Goal: Navigation & Orientation: Understand site structure

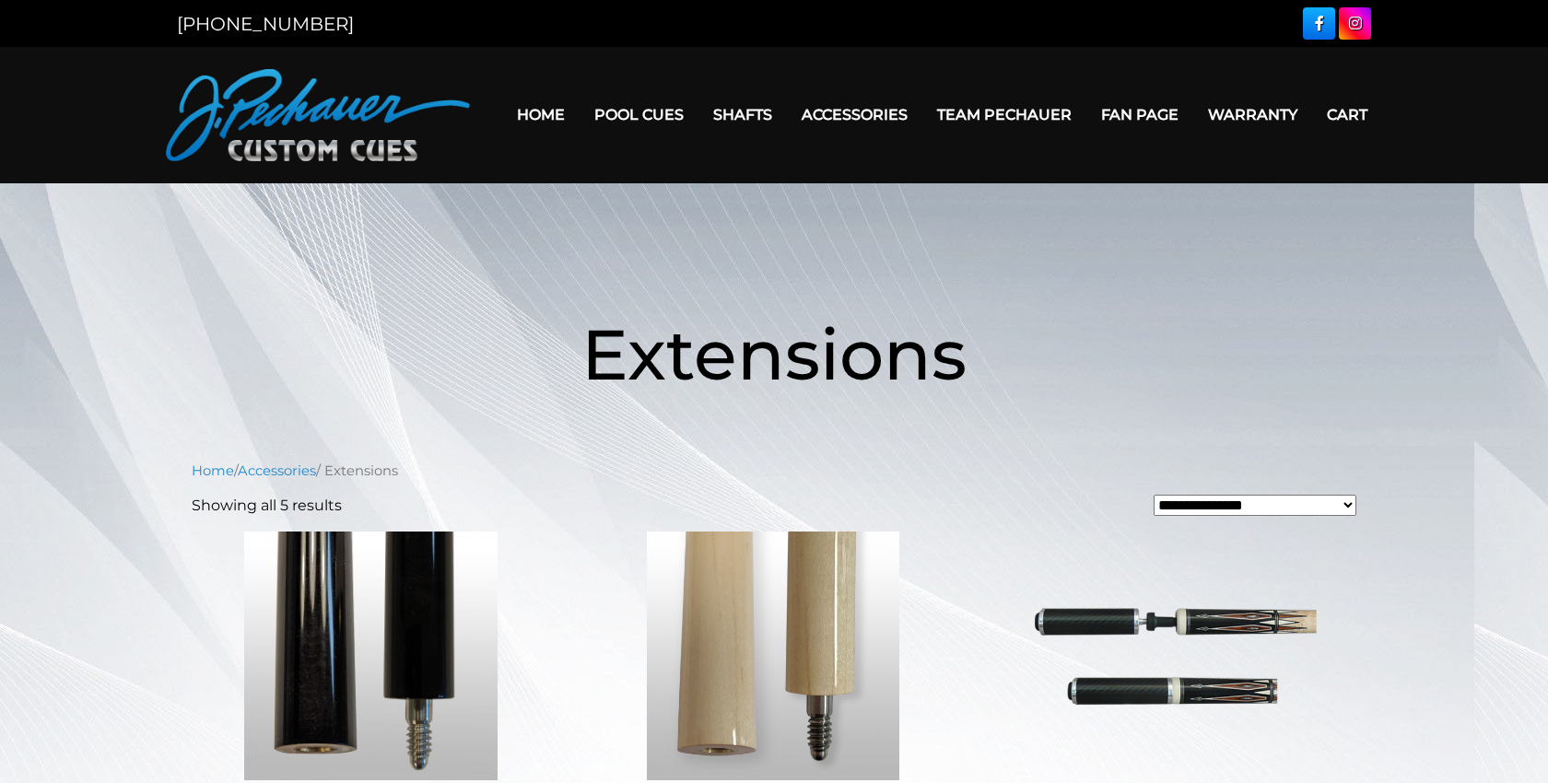
click at [1150, 109] on link "Fan Page" at bounding box center [1140, 114] width 107 height 47
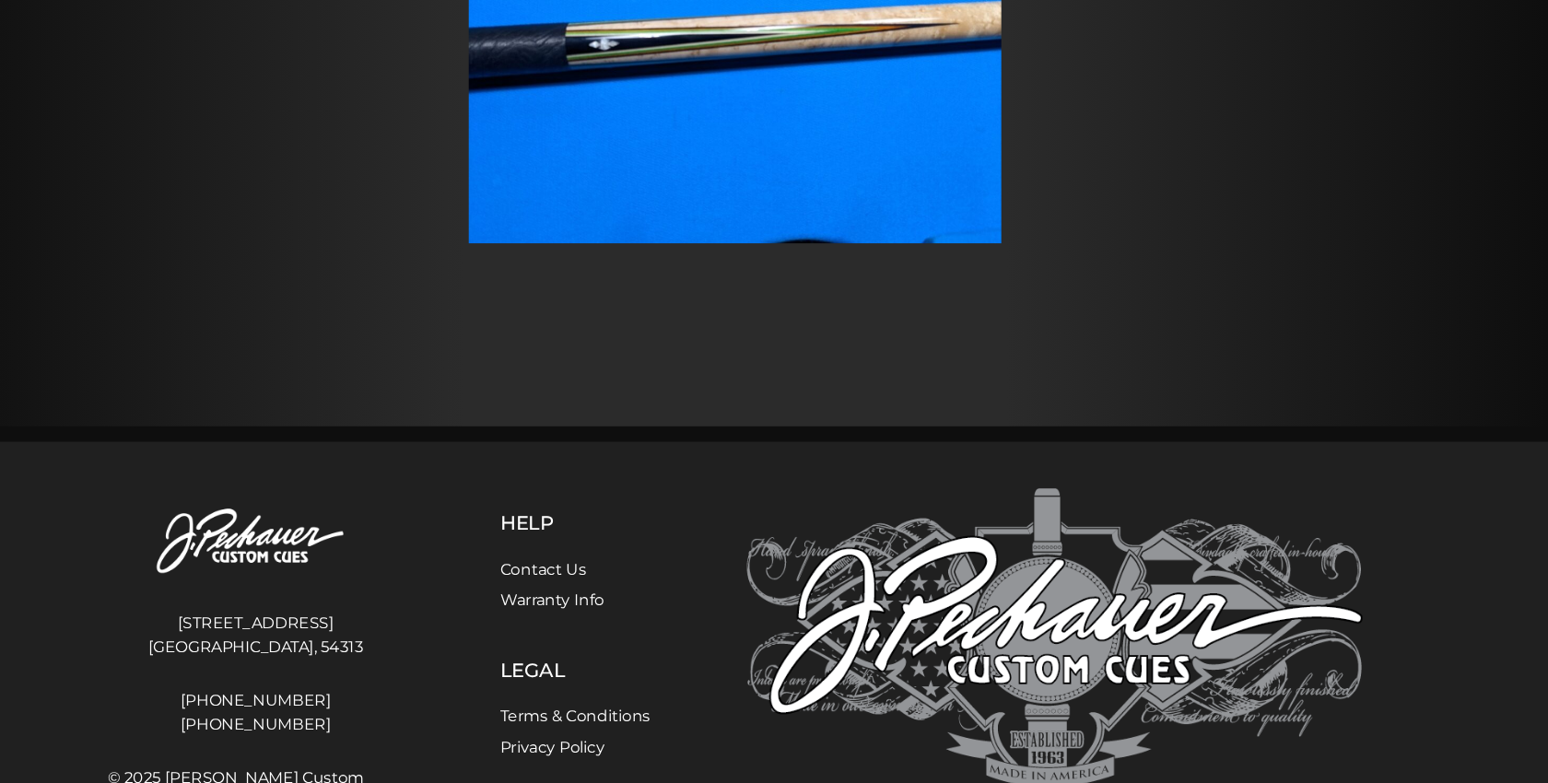
scroll to position [32500, 0]
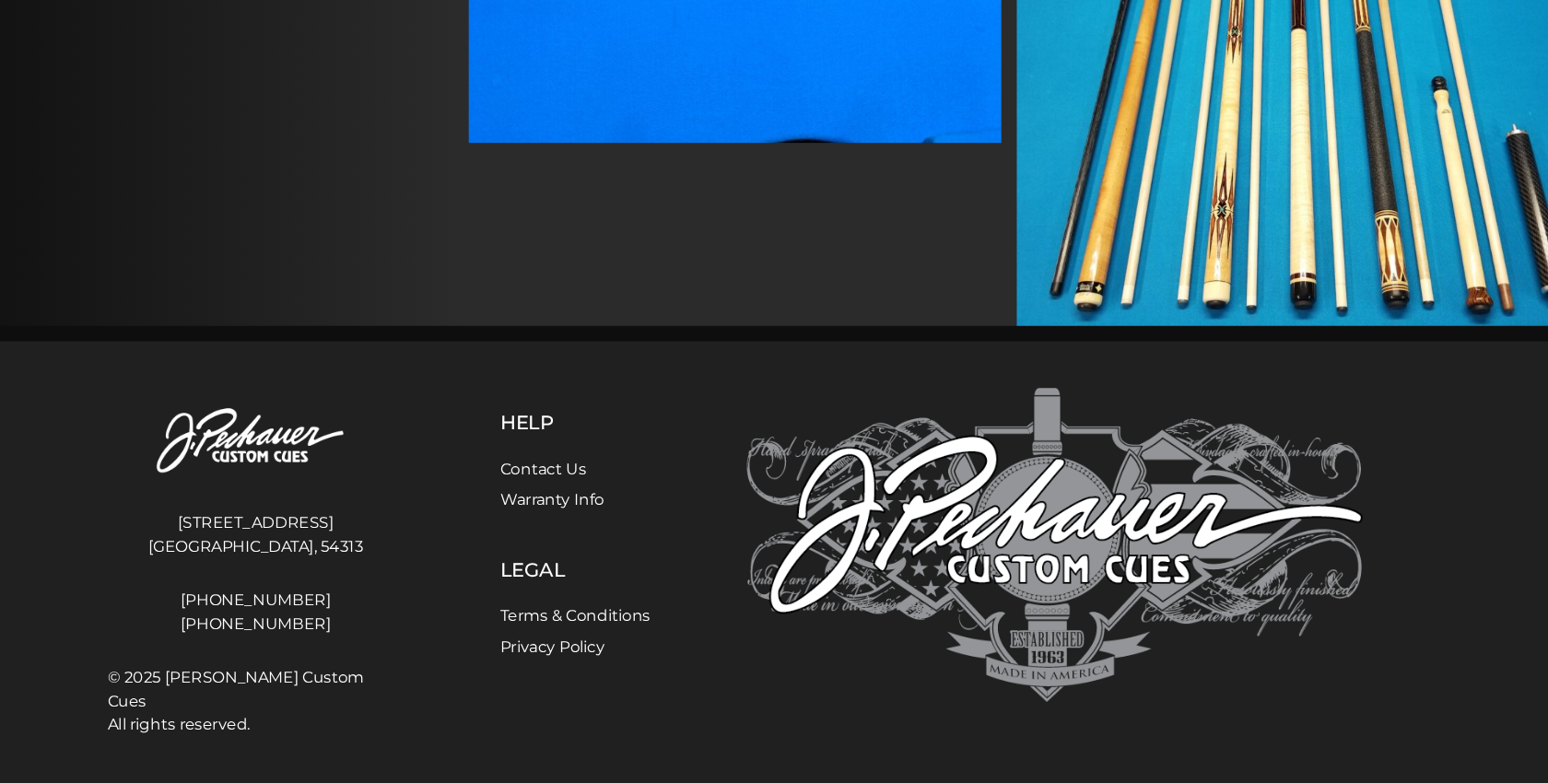
click at [582, 483] on link "Contact Us" at bounding box center [592, 485] width 82 height 18
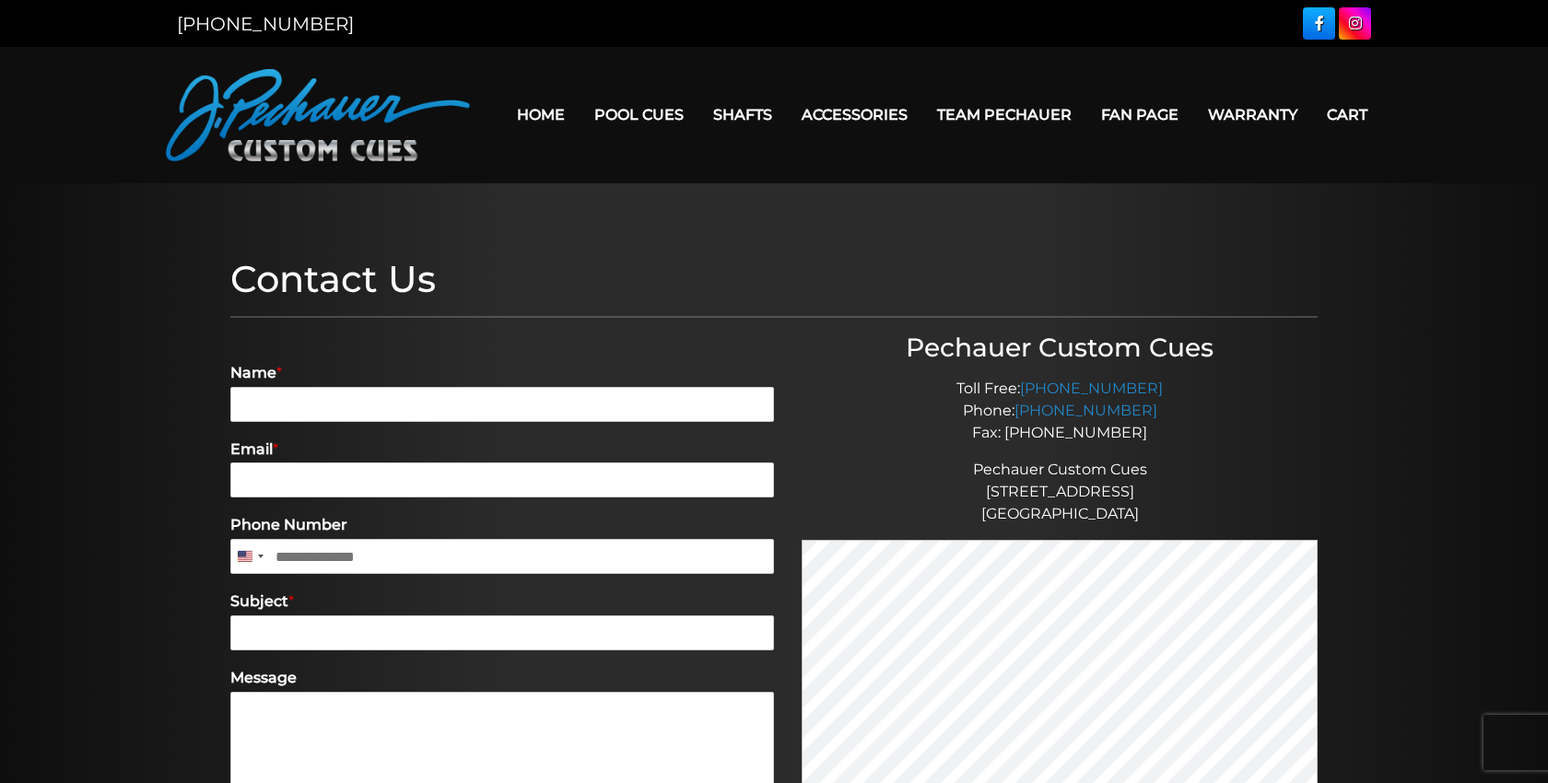
click at [545, 112] on link "Home" at bounding box center [540, 114] width 77 height 47
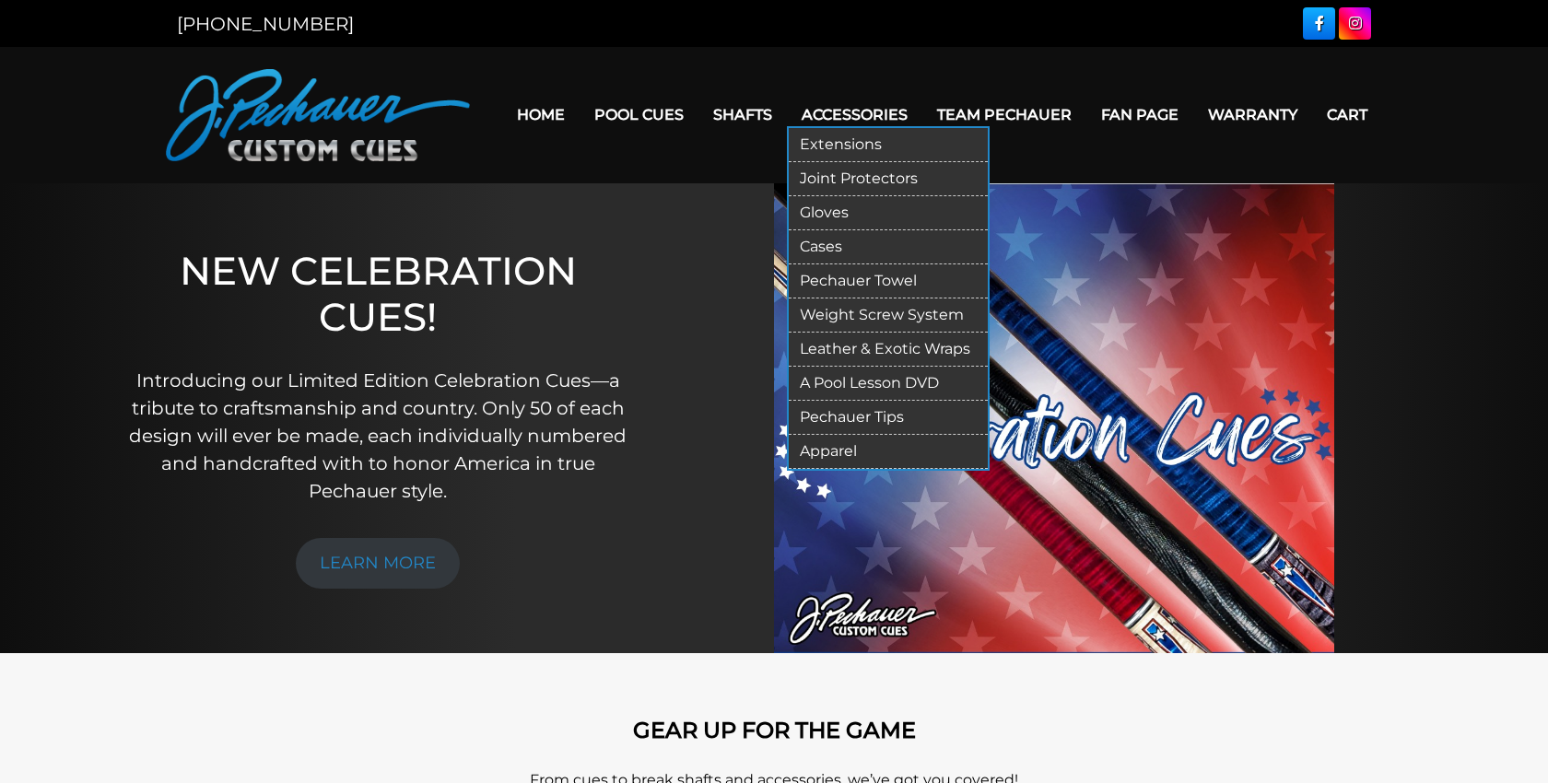
click at [868, 103] on link "Accessories" at bounding box center [854, 114] width 135 height 47
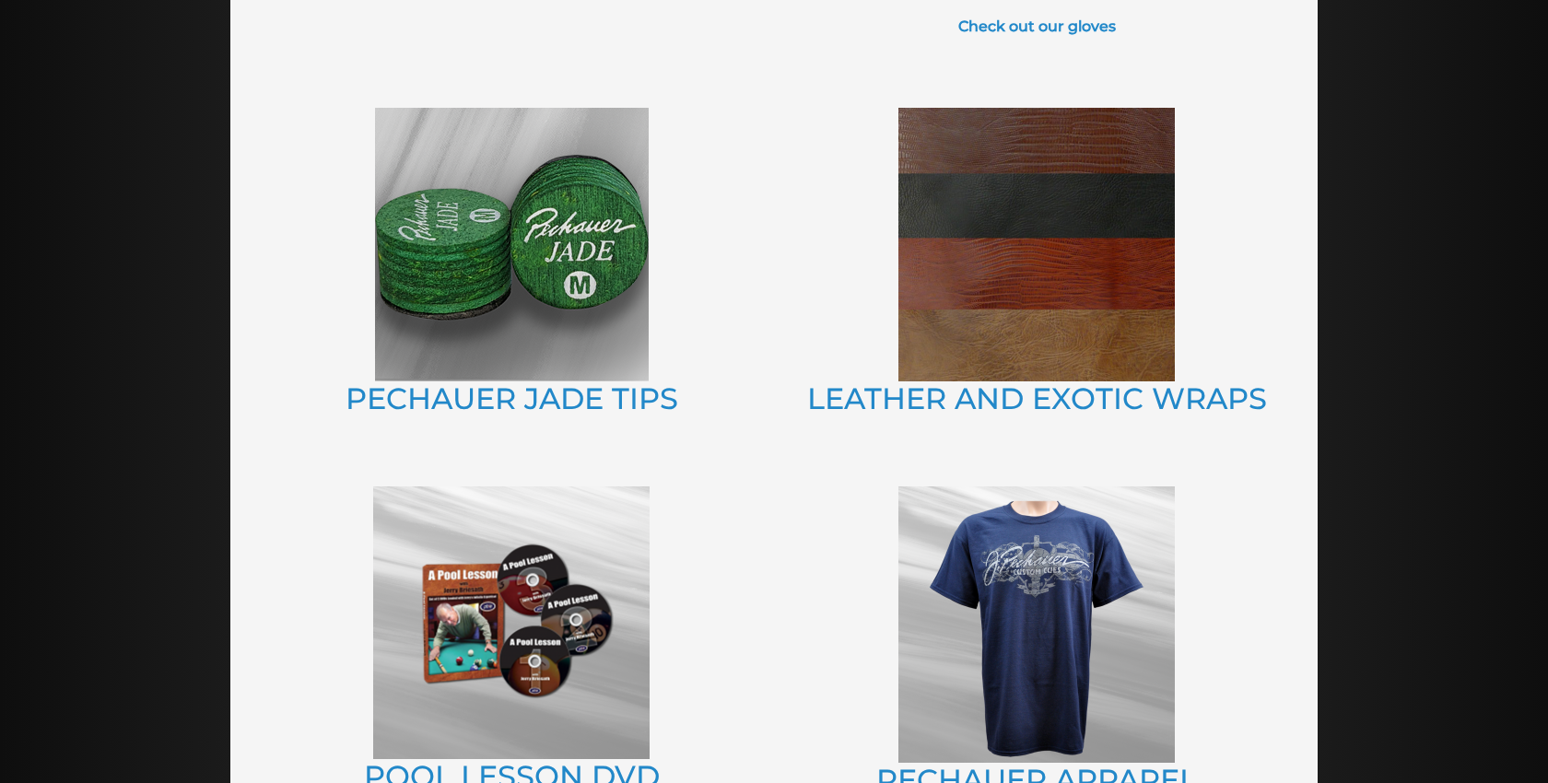
scroll to position [1197, 0]
click at [962, 540] on img at bounding box center [1037, 626] width 277 height 277
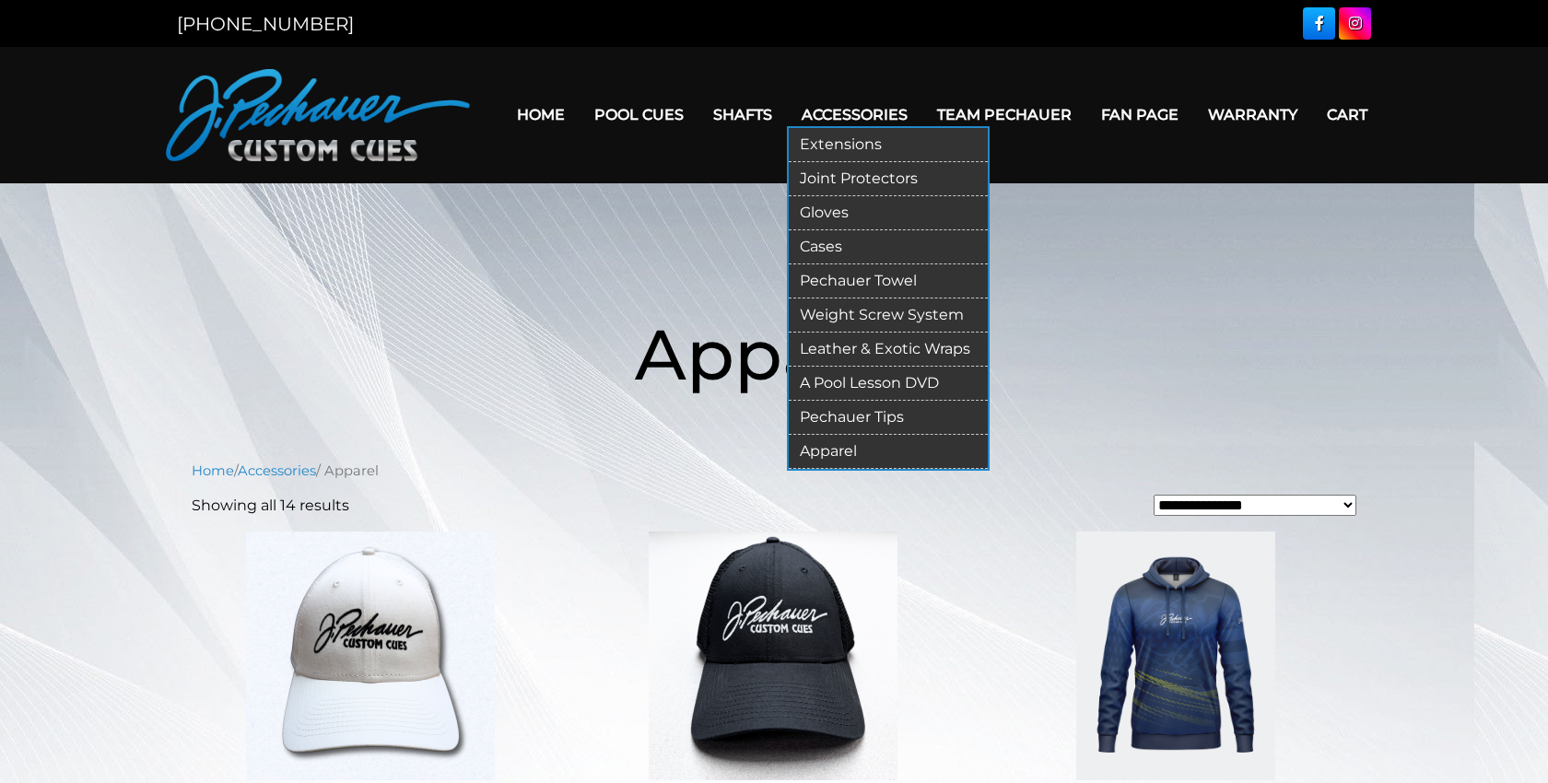
click at [876, 211] on link "Gloves" at bounding box center [888, 213] width 199 height 34
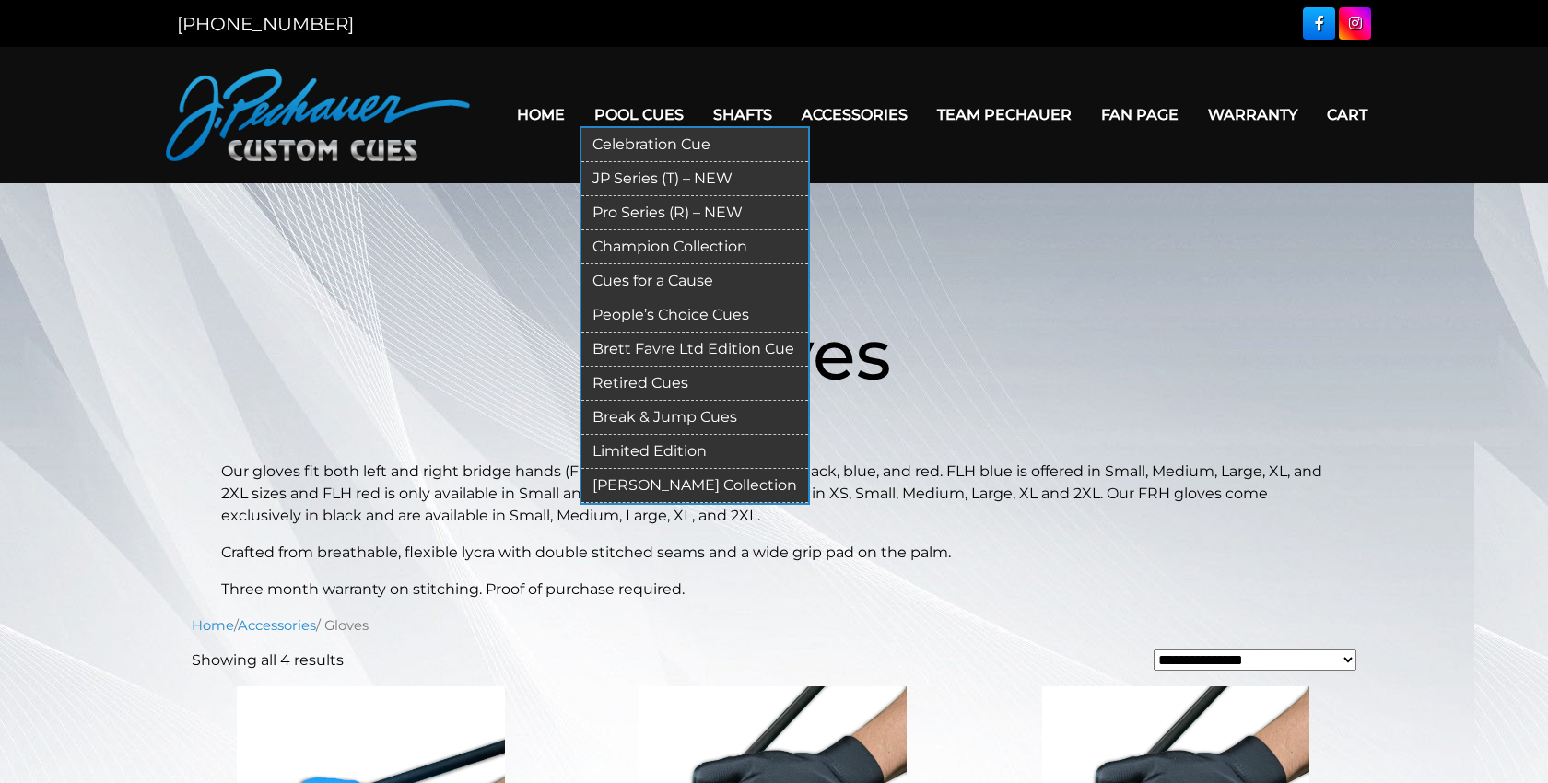
click at [663, 411] on link "Break & Jump Cues" at bounding box center [695, 418] width 227 height 34
